Goal: Task Accomplishment & Management: Complete application form

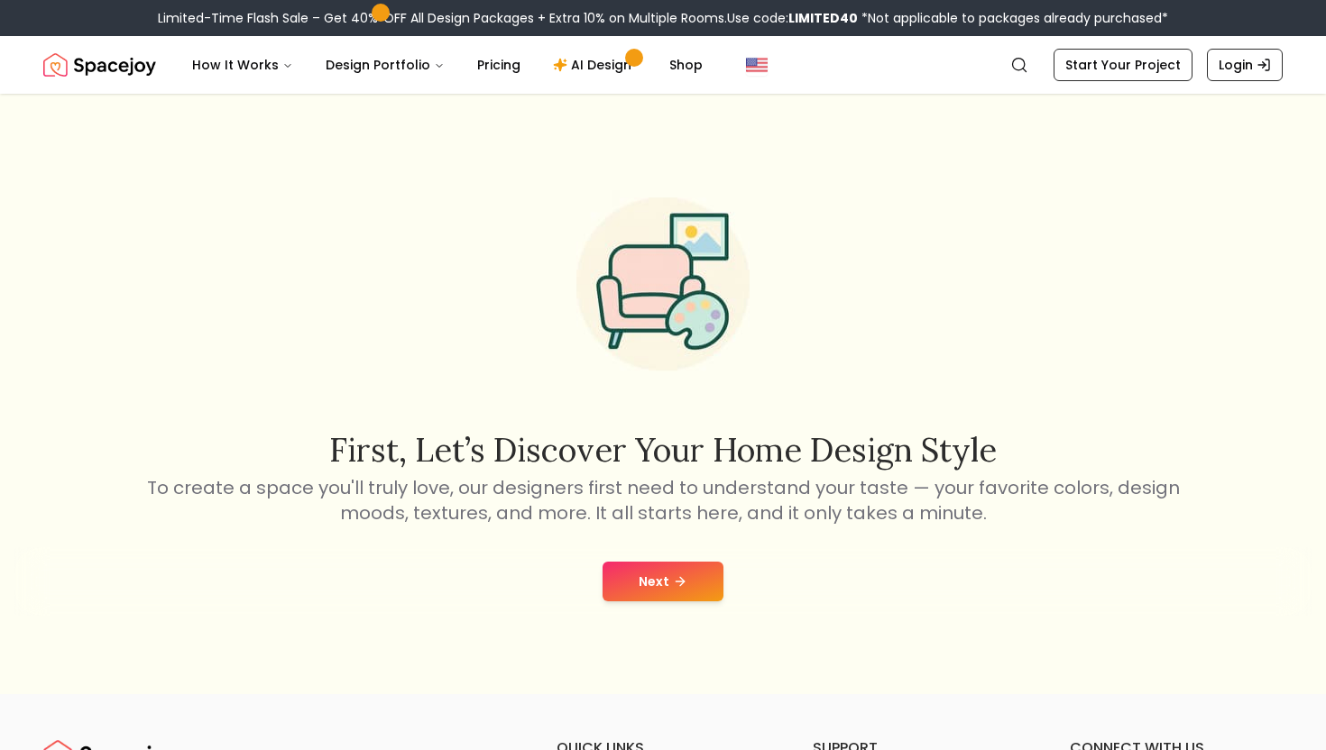
click at [628, 569] on button "Next" at bounding box center [662, 582] width 121 height 40
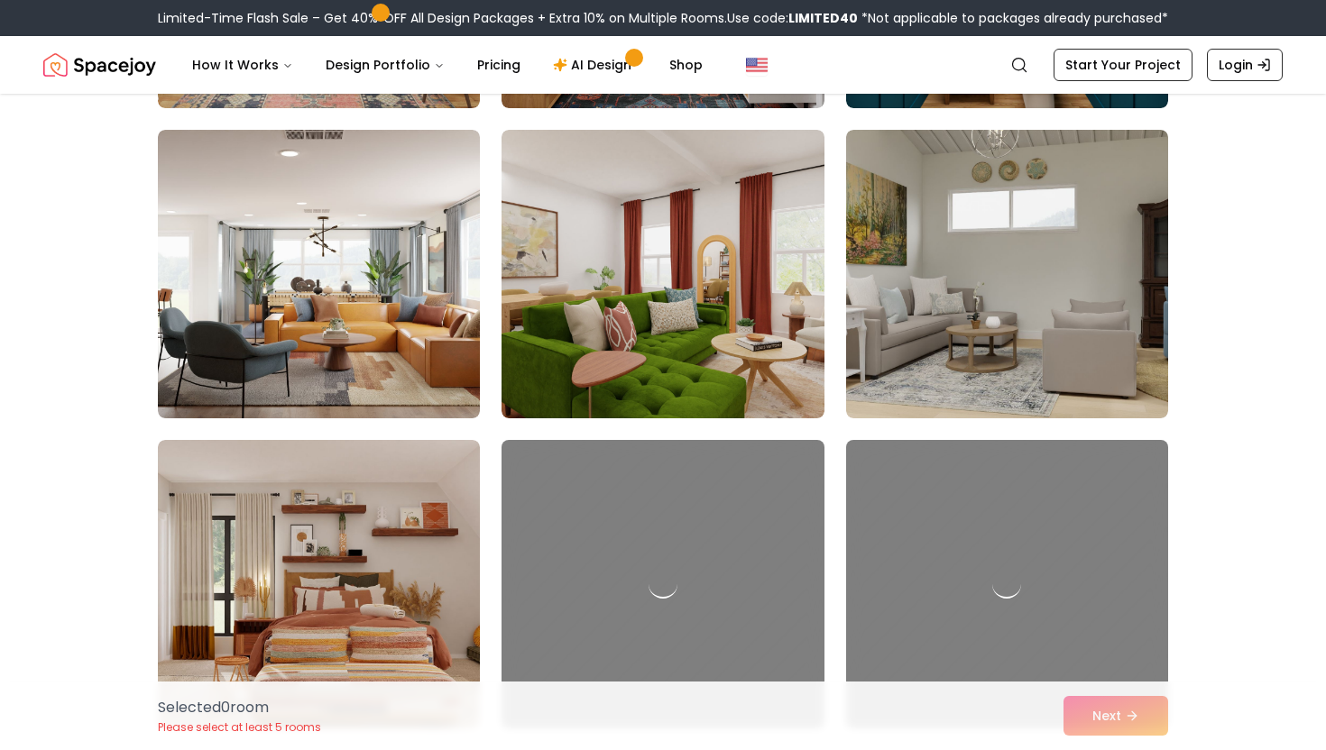
scroll to position [739, 0]
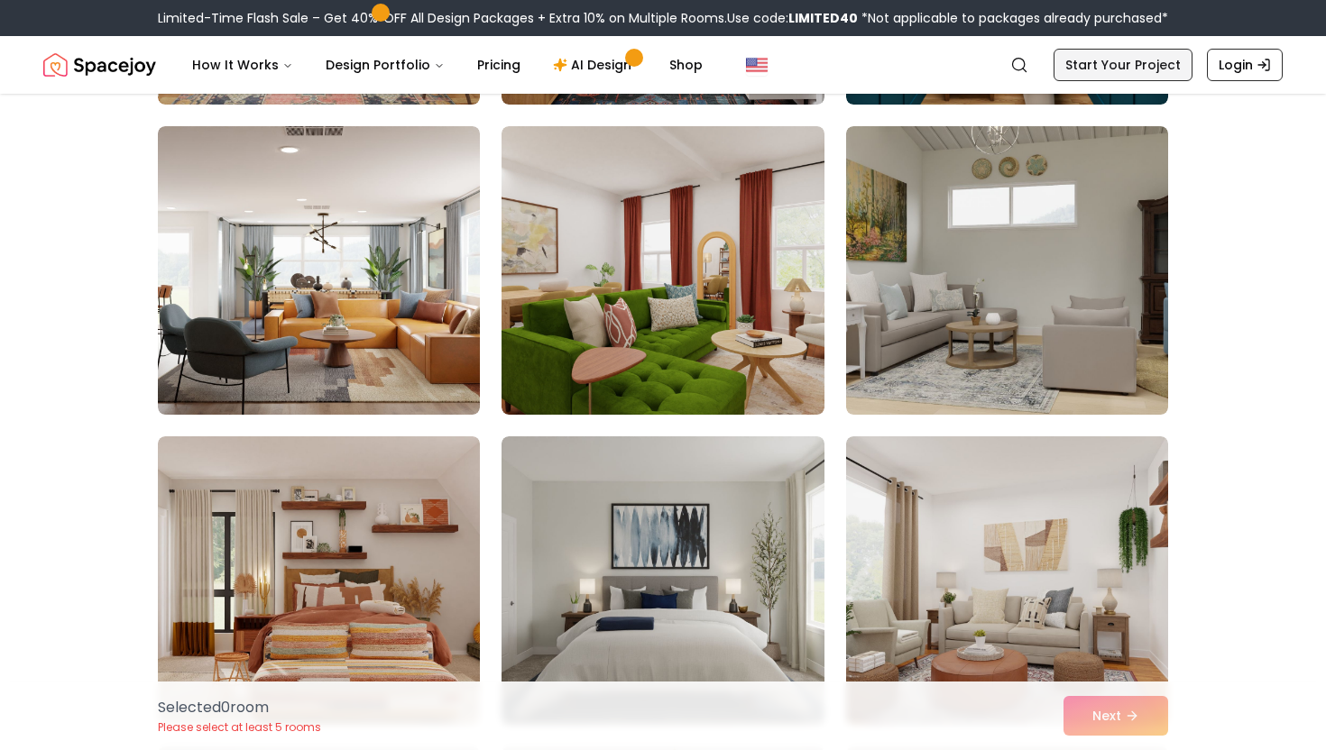
click at [1142, 80] on link "Start Your Project" at bounding box center [1122, 65] width 139 height 32
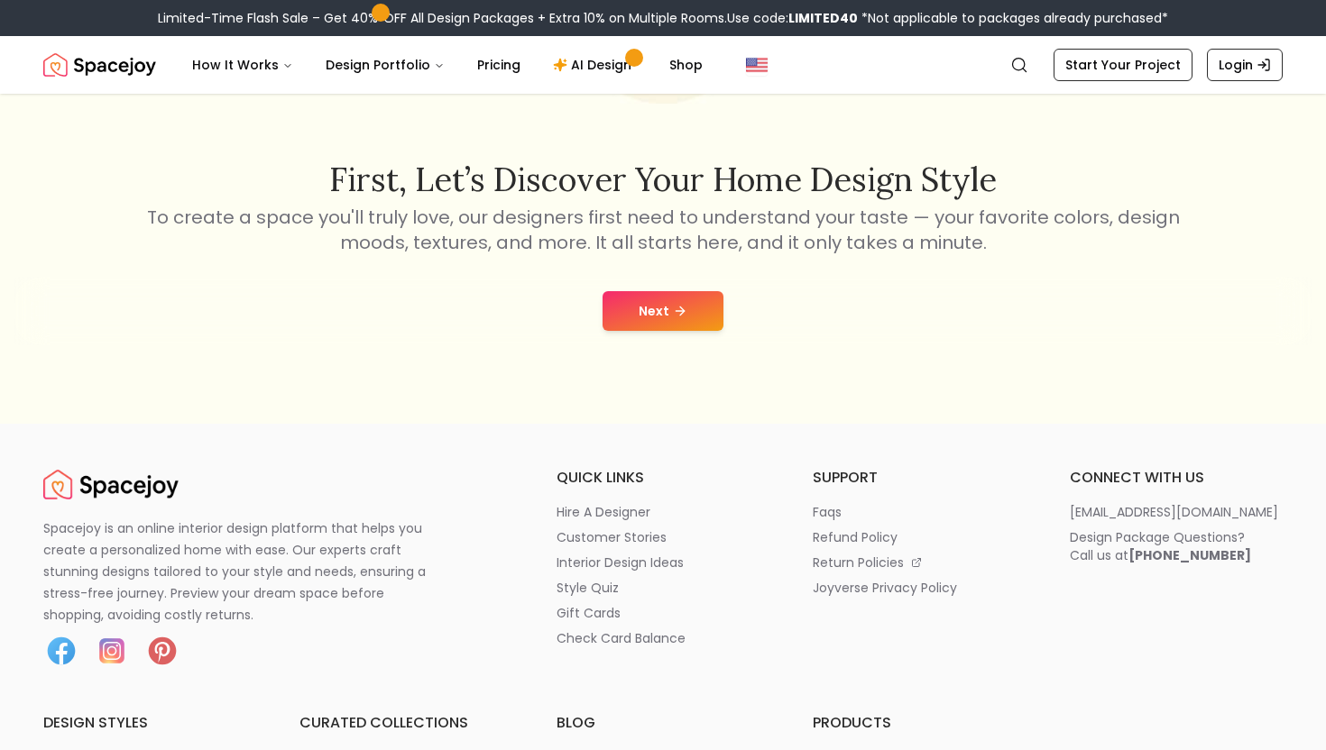
scroll to position [273, 0]
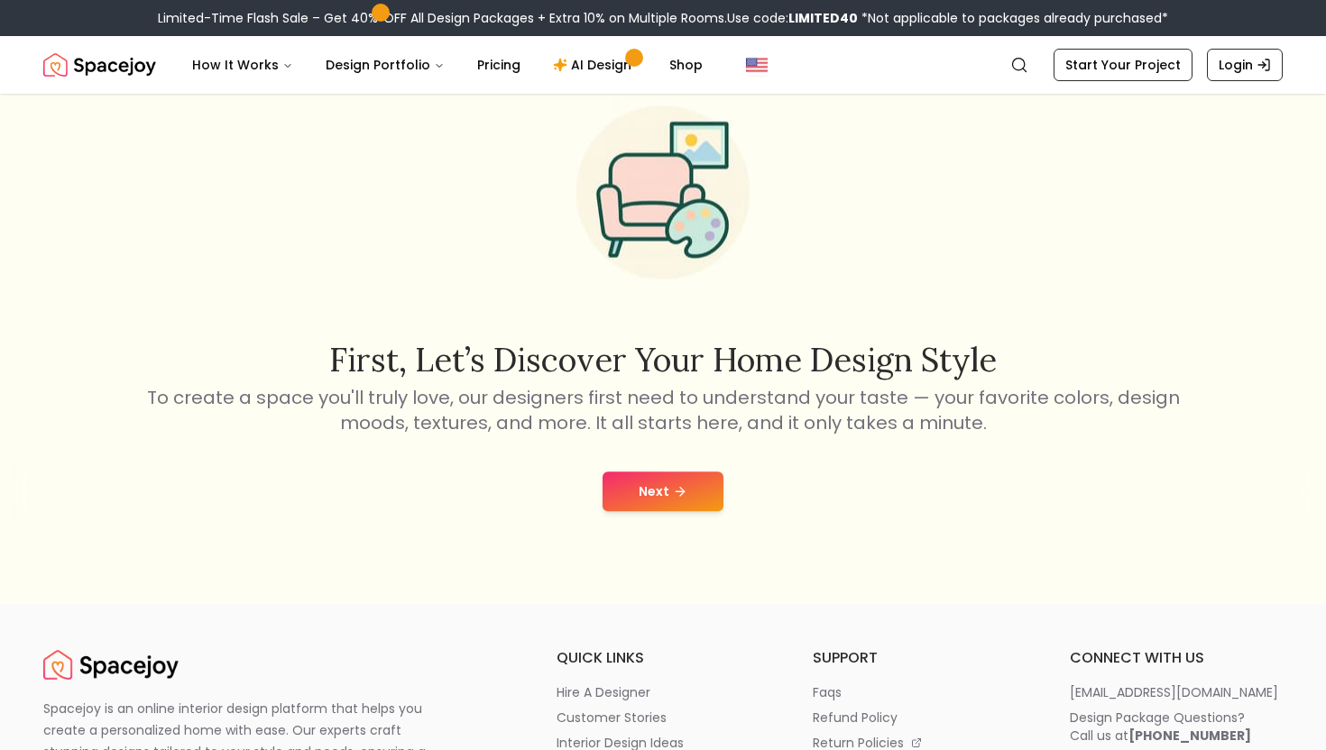
scroll to position [71, 0]
